Goal: Check status

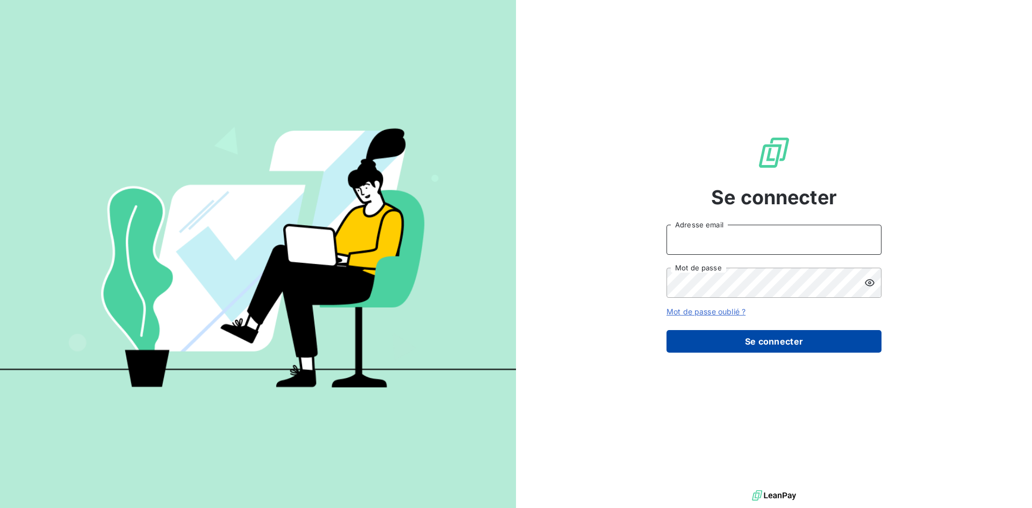
type input "[EMAIL_ADDRESS][DOMAIN_NAME]"
click at [781, 346] on button "Se connecter" at bounding box center [774, 341] width 215 height 23
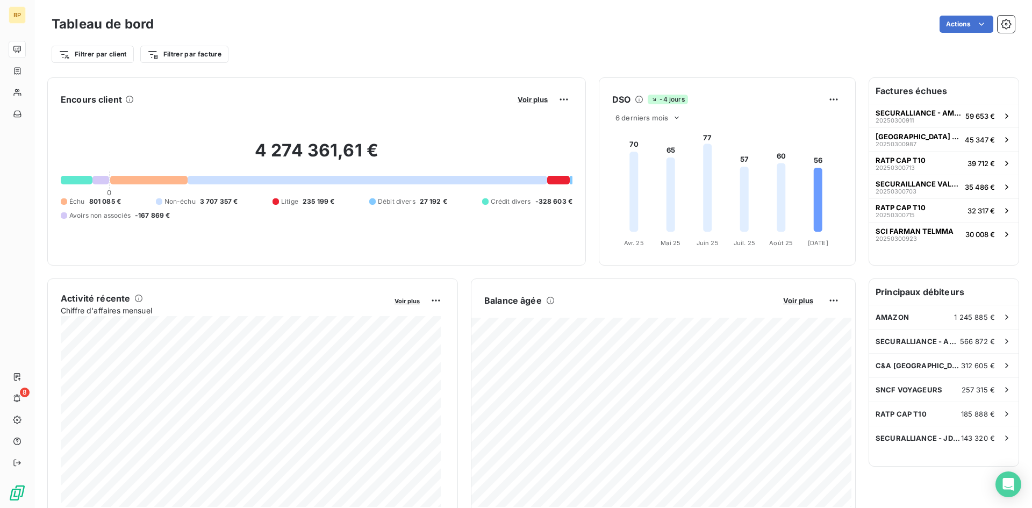
click at [267, 181] on div at bounding box center [368, 180] width 360 height 9
click at [532, 100] on span "Voir plus" at bounding box center [533, 99] width 30 height 9
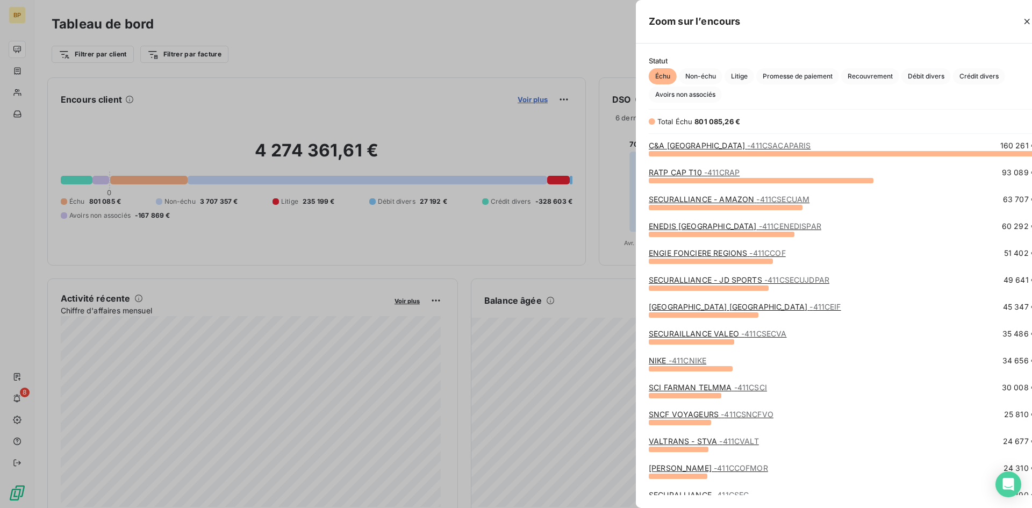
scroll to position [347, 405]
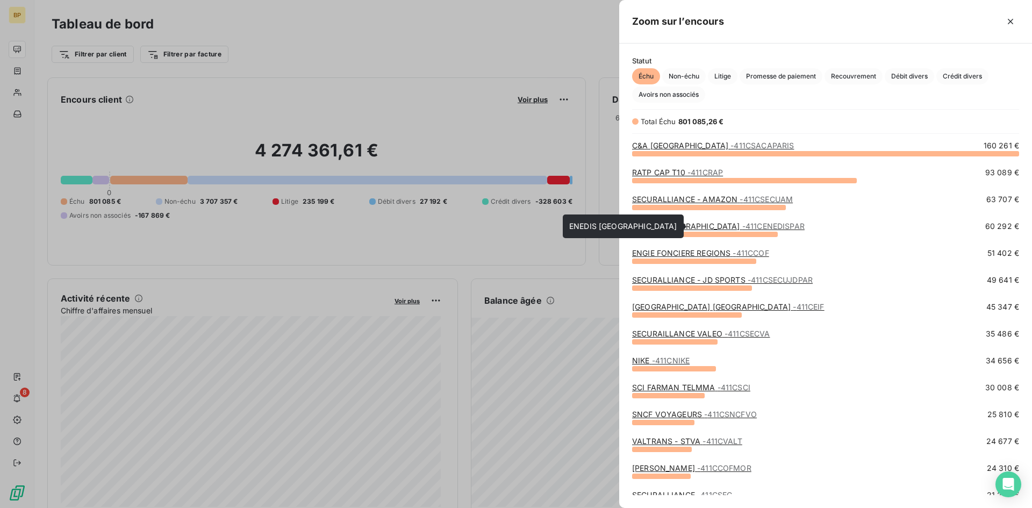
click at [695, 231] on div "ENEDIS [GEOGRAPHIC_DATA] - 411CENEDISPAR" at bounding box center [718, 226] width 173 height 11
click at [742, 230] on span "- 411CENEDISPAR" at bounding box center [773, 226] width 62 height 9
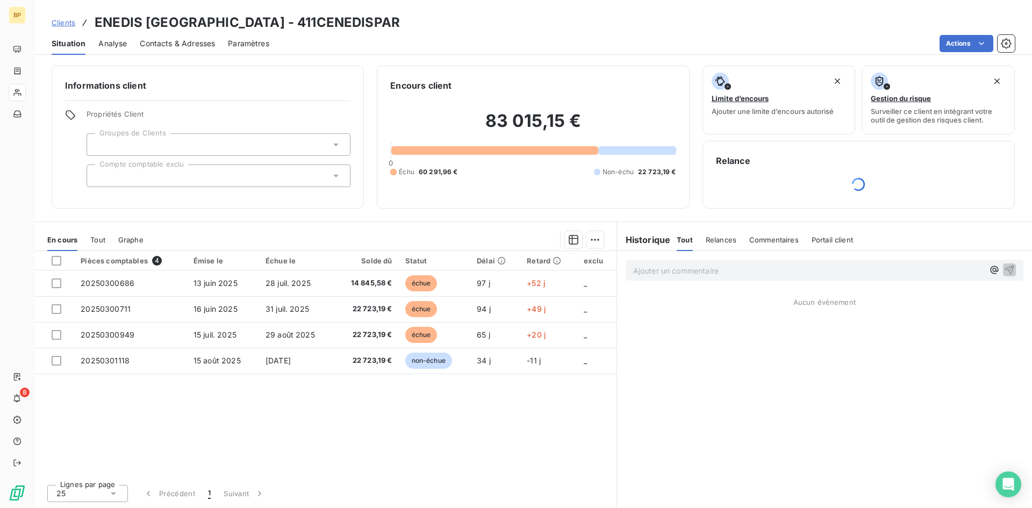
click at [694, 276] on p "Ajouter un commentaire ﻿" at bounding box center [808, 270] width 351 height 13
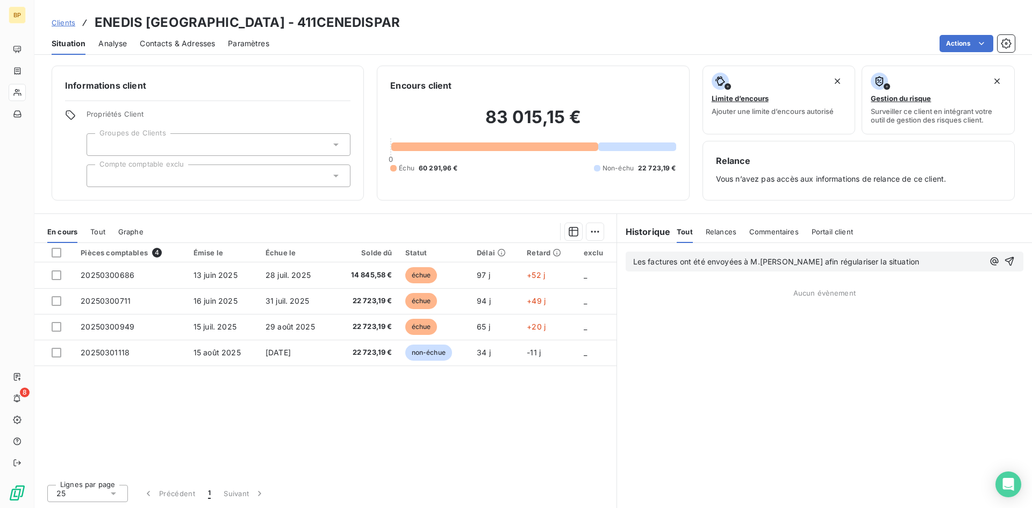
click at [744, 263] on span "Les factures ont été envoyées à M.[PERSON_NAME] afin régulariser la situation" at bounding box center [776, 261] width 287 height 9
click at [937, 263] on p "Les factures ont été envoyées le [DATE] à M.[PERSON_NAME] afin régulariser la s…" at bounding box center [808, 262] width 351 height 12
click at [1011, 263] on icon "button" at bounding box center [1009, 261] width 11 height 11
